Goal: Information Seeking & Learning: Learn about a topic

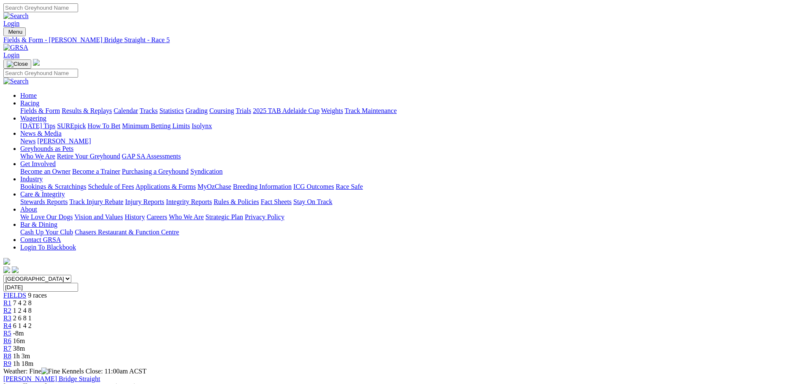
click at [445, 330] on div "R5 -8m" at bounding box center [401, 334] width 797 height 8
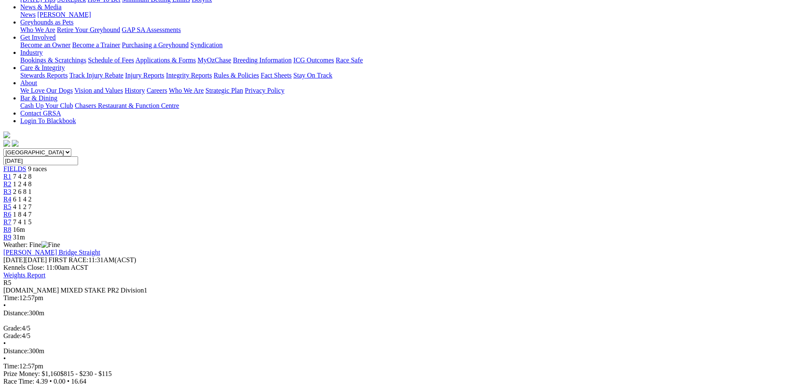
scroll to position [84, 0]
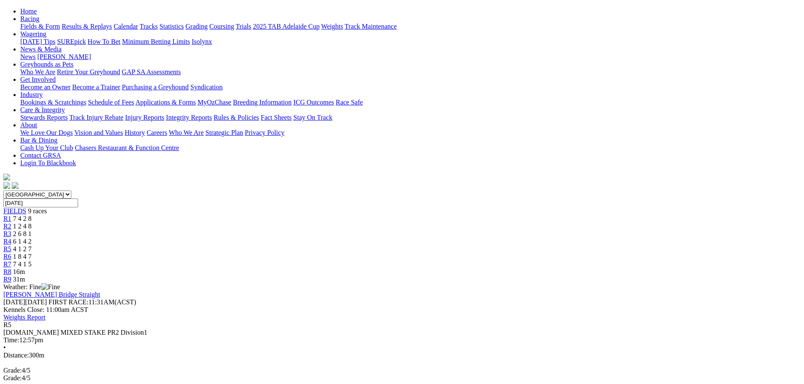
click at [11, 253] on span "R6" at bounding box center [7, 256] width 8 height 7
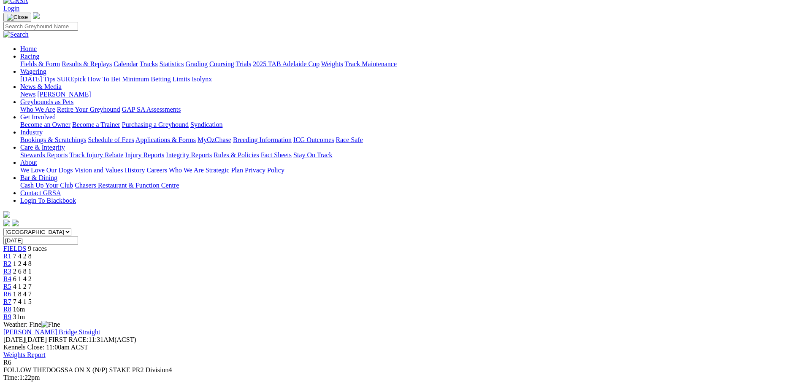
scroll to position [42, 0]
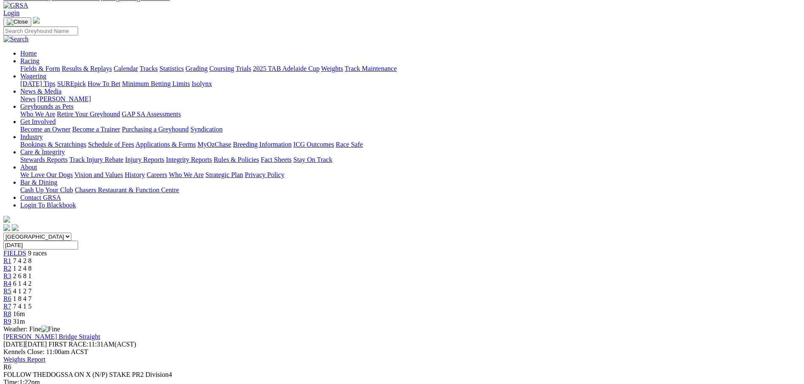
click at [547, 303] on div "R7 7 4 1 5" at bounding box center [401, 307] width 797 height 8
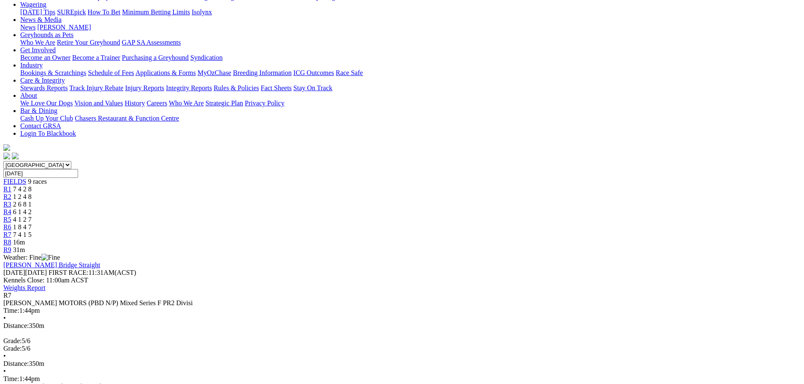
scroll to position [127, 0]
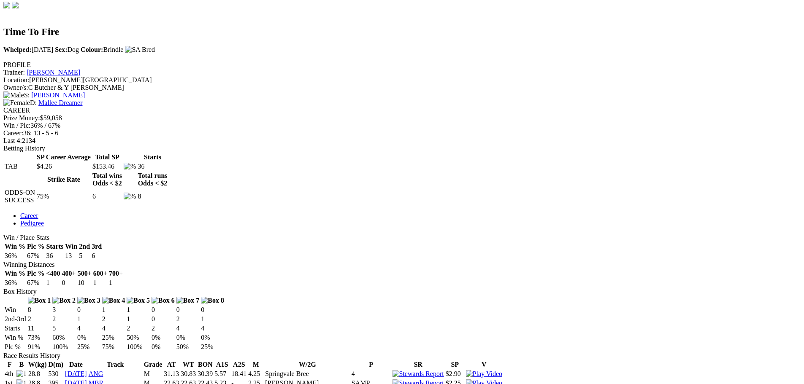
scroll to position [211, 0]
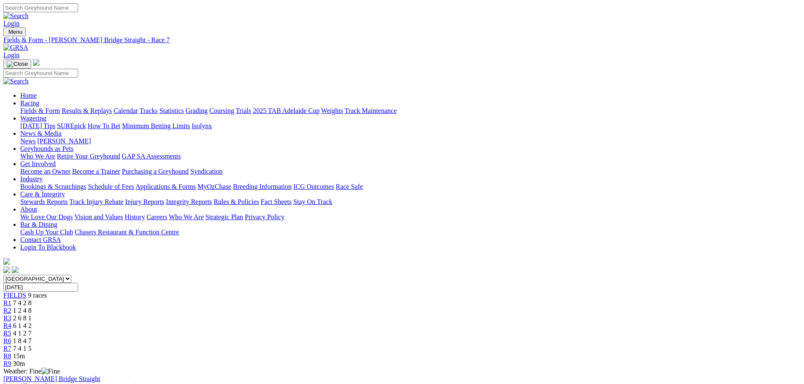
click at [11, 353] on span "R8" at bounding box center [7, 356] width 8 height 7
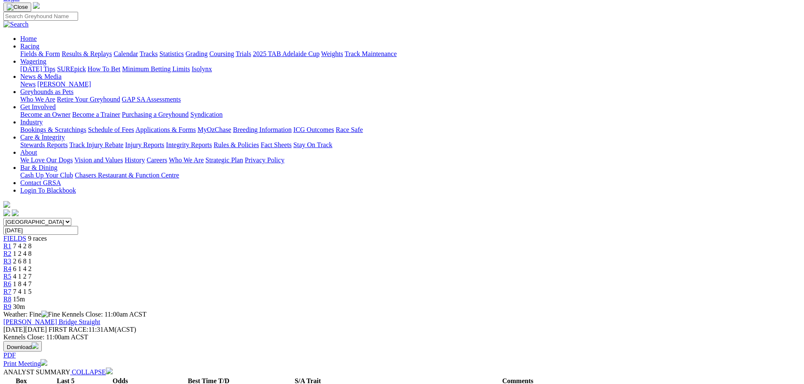
scroll to position [42, 0]
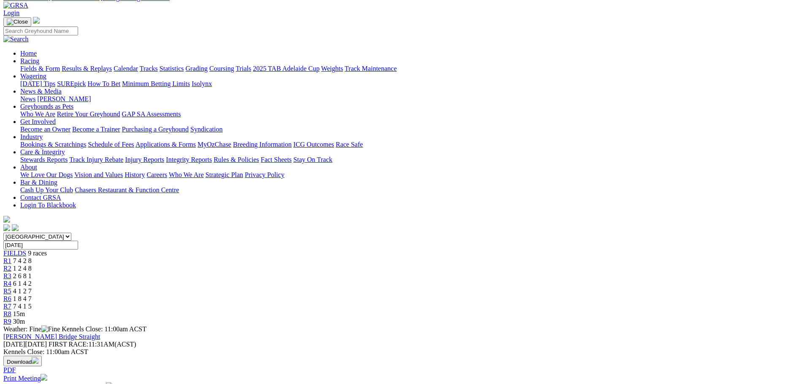
click at [60, 65] on link "Fields & Form" at bounding box center [40, 68] width 40 height 7
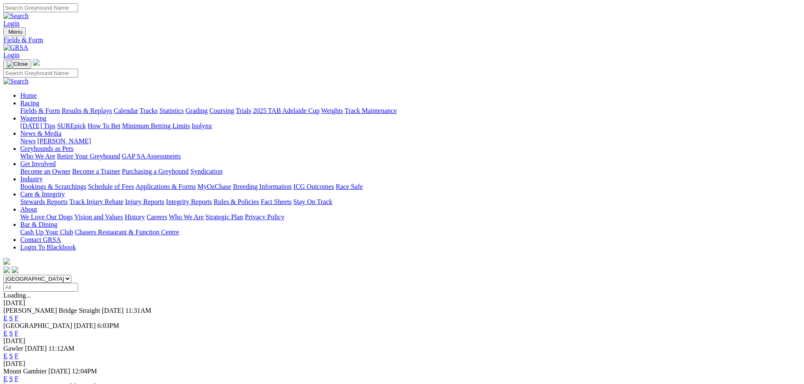
click at [19, 330] on link "F" at bounding box center [17, 333] width 4 height 7
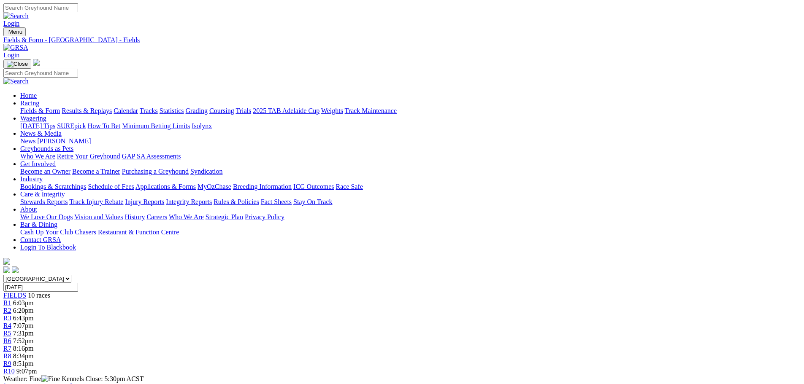
click at [112, 107] on link "Results & Replays" at bounding box center [87, 110] width 50 height 7
